Goal: Transaction & Acquisition: Purchase product/service

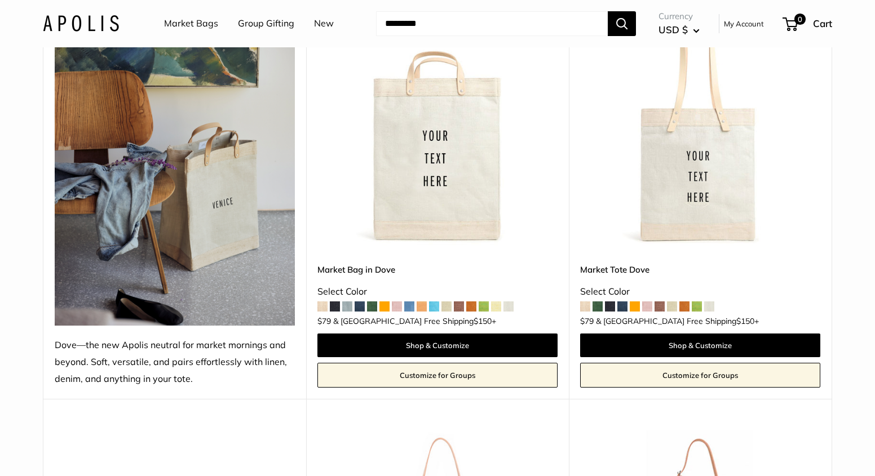
scroll to position [171, 0]
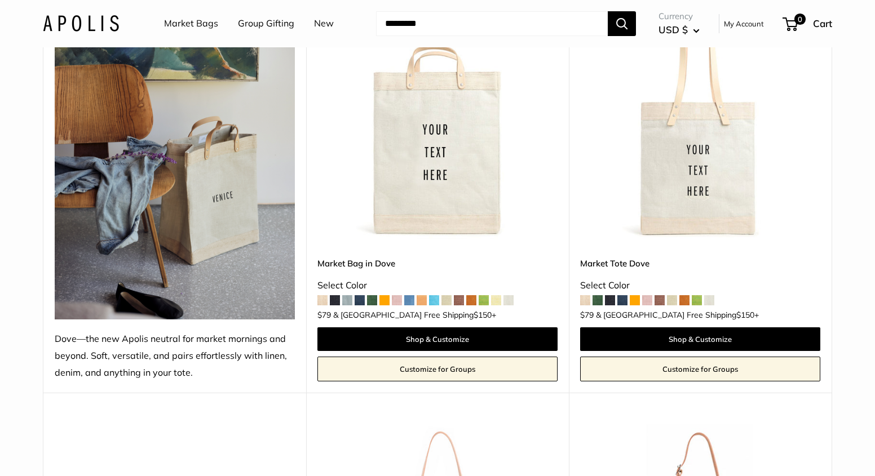
click at [0, 0] on img at bounding box center [0, 0] width 0 height 0
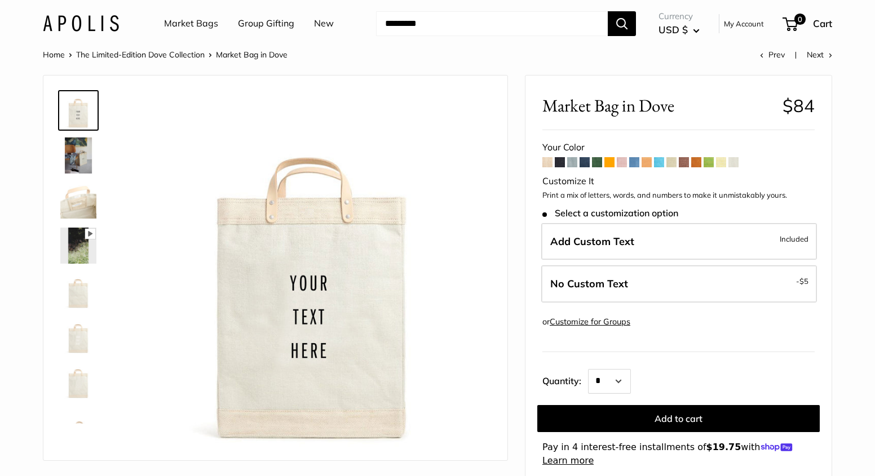
click at [596, 166] on span at bounding box center [597, 162] width 10 height 10
